Goal: Task Accomplishment & Management: Complete application form

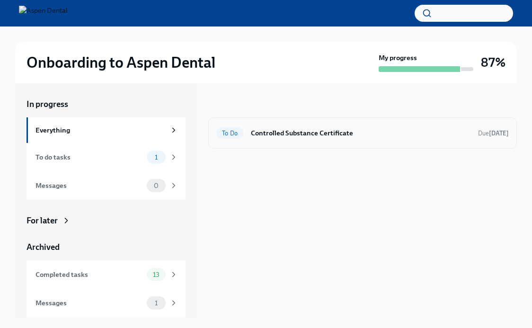
click at [275, 136] on h6 "Controlled Substance Certificate" at bounding box center [361, 133] width 220 height 10
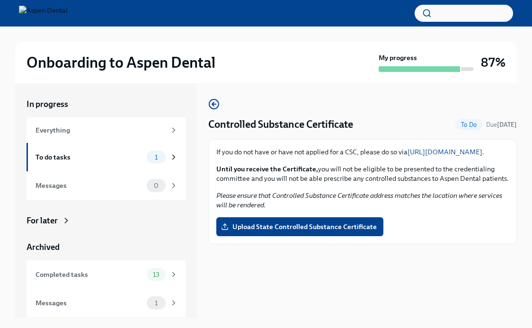
scroll to position [16, 0]
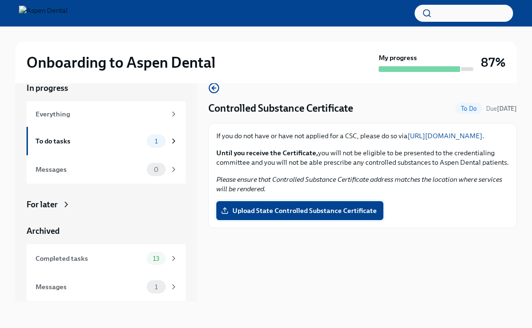
click at [327, 215] on span "Upload State Controlled Substance Certificate" at bounding box center [300, 210] width 154 height 9
click at [0, 0] on input "Upload State Controlled Substance Certificate" at bounding box center [0, 0] width 0 height 0
click at [329, 215] on span "Upload State Controlled Substance Certificate" at bounding box center [300, 210] width 154 height 9
click at [0, 0] on input "Upload State Controlled Substance Certificate" at bounding box center [0, 0] width 0 height 0
click at [327, 215] on span "Upload State Controlled Substance Certificate" at bounding box center [300, 210] width 154 height 9
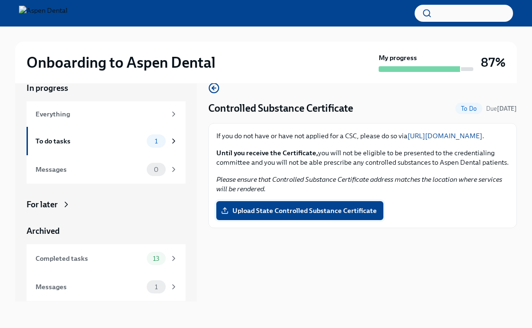
click at [0, 0] on input "Upload State Controlled Substance Certificate" at bounding box center [0, 0] width 0 height 0
click at [124, 143] on div "To do tasks" at bounding box center [89, 141] width 107 height 10
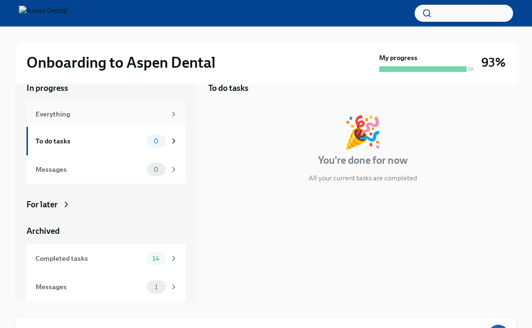
click at [125, 114] on div "Everything" at bounding box center [101, 114] width 130 height 10
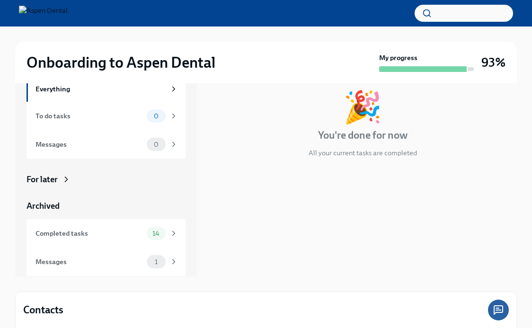
scroll to position [44, 0]
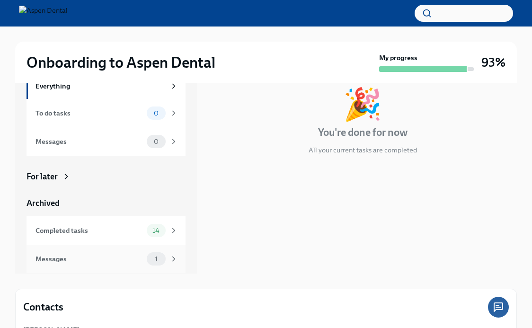
click at [103, 249] on div "Messages 1" at bounding box center [106, 259] width 159 height 28
